Goal: Browse casually

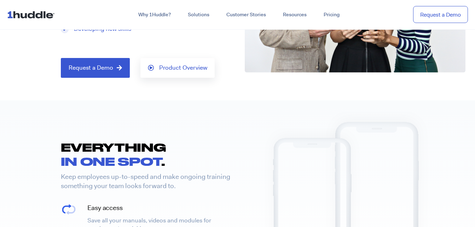
scroll to position [156, 0]
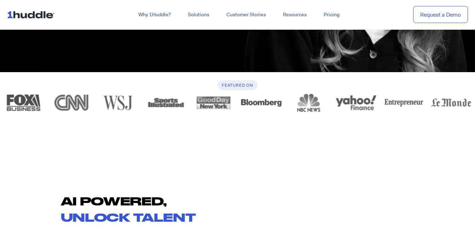
scroll to position [198, 0]
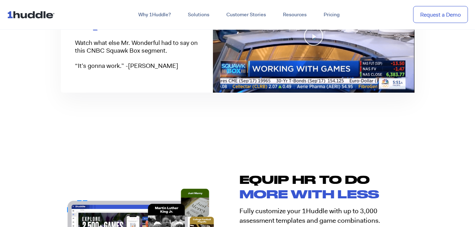
scroll to position [524, 0]
